Goal: Task Accomplishment & Management: Manage account settings

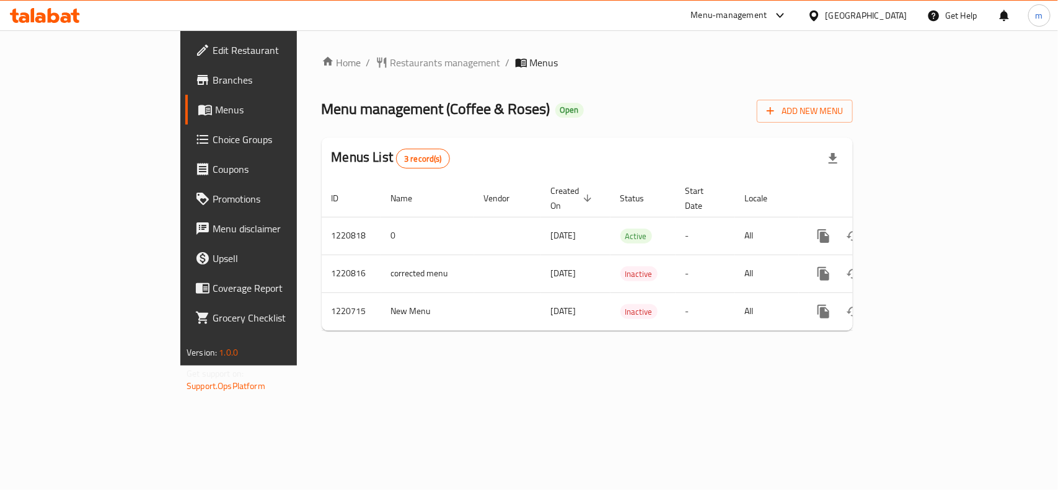
drag, startPoint x: 575, startPoint y: 84, endPoint x: 434, endPoint y: 34, distance: 149.3
click at [571, 82] on div "Home / Restaurants management / Menus Menu management ( Coffee & Roses ) Open A…" at bounding box center [587, 198] width 531 height 286
click at [852, 10] on div "[GEOGRAPHIC_DATA]" at bounding box center [866, 16] width 82 height 14
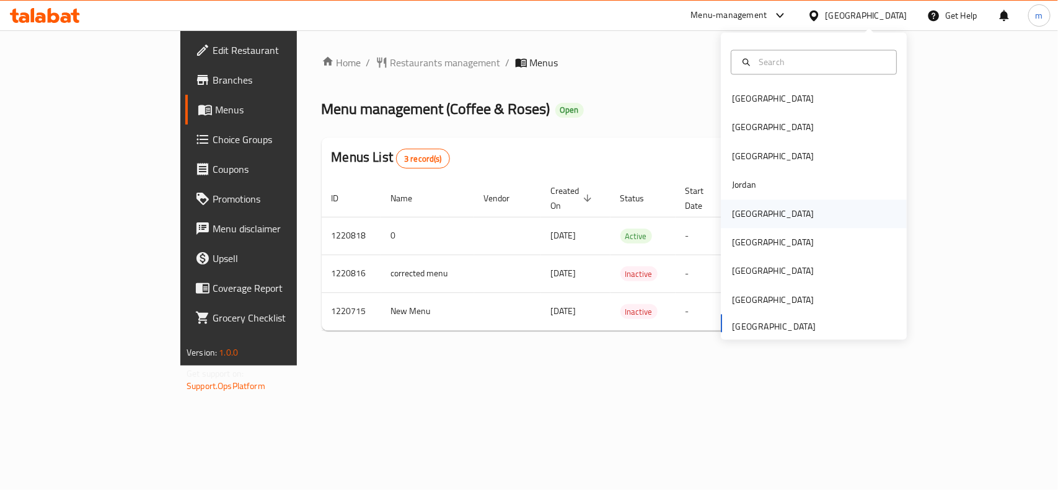
click at [747, 211] on div "[GEOGRAPHIC_DATA]" at bounding box center [773, 213] width 102 height 28
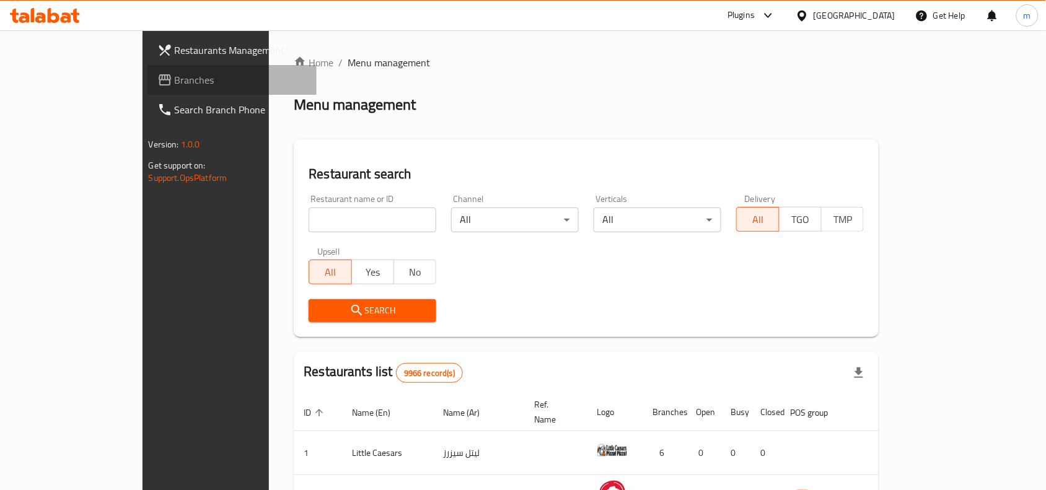
click at [175, 75] on span "Branches" at bounding box center [241, 79] width 133 height 15
